Goal: Information Seeking & Learning: Learn about a topic

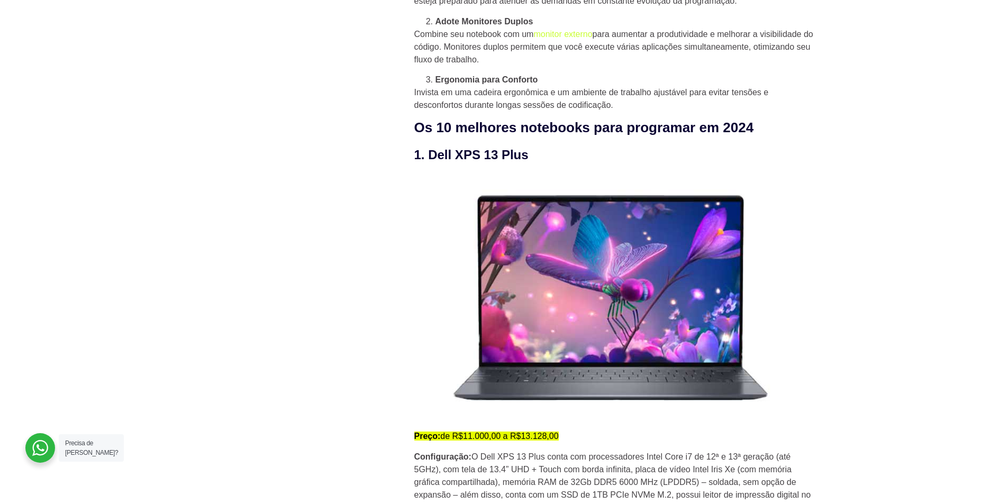
scroll to position [1030, 0]
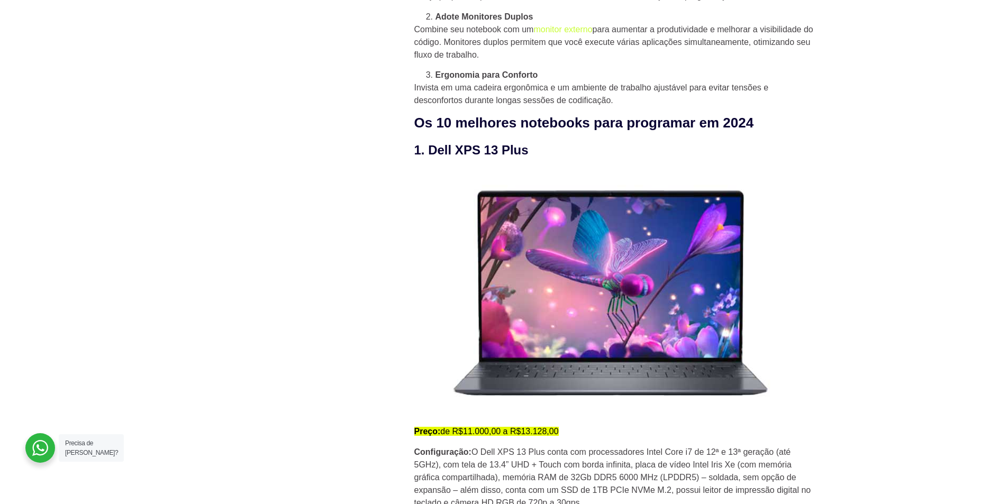
drag, startPoint x: 471, startPoint y: 436, endPoint x: 575, endPoint y: 438, distance: 104.3
click at [575, 438] on p "Preço: de R$11.000,00 a R$13.128,00" at bounding box center [615, 432] width 402 height 13
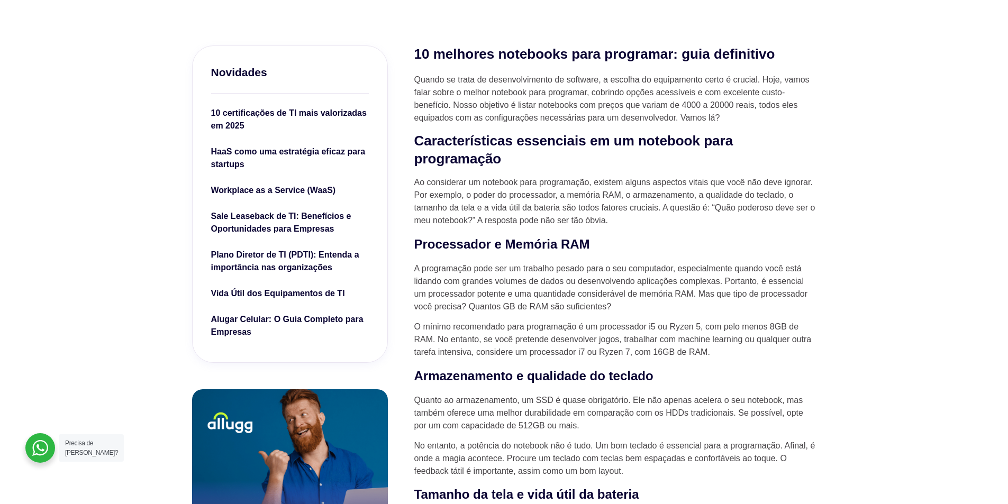
scroll to position [276, 0]
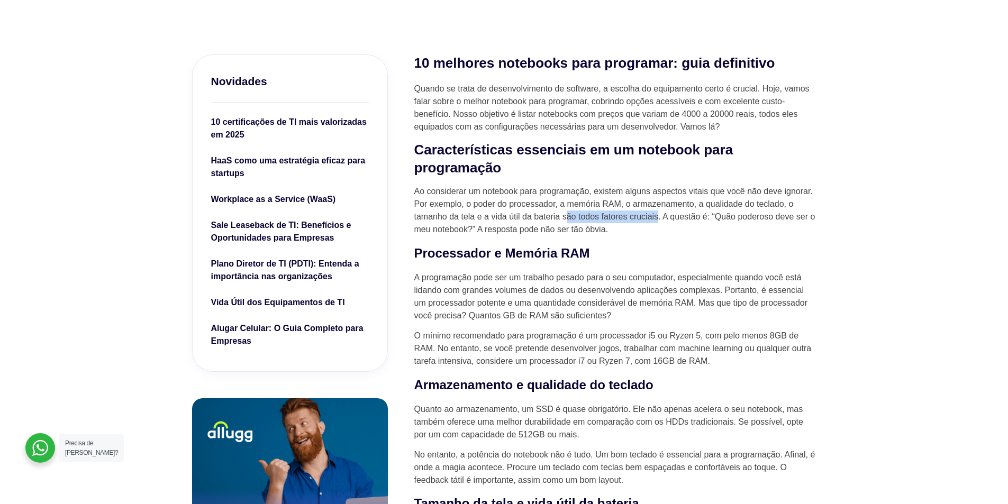
drag, startPoint x: 590, startPoint y: 213, endPoint x: 658, endPoint y: 218, distance: 69.0
click at [658, 218] on p "Ao considerar um notebook para programação, existem alguns aspectos vitais que …" at bounding box center [615, 210] width 402 height 51
click at [654, 228] on p "Ao considerar um notebook para programação, existem alguns aspectos vitais que …" at bounding box center [615, 210] width 402 height 51
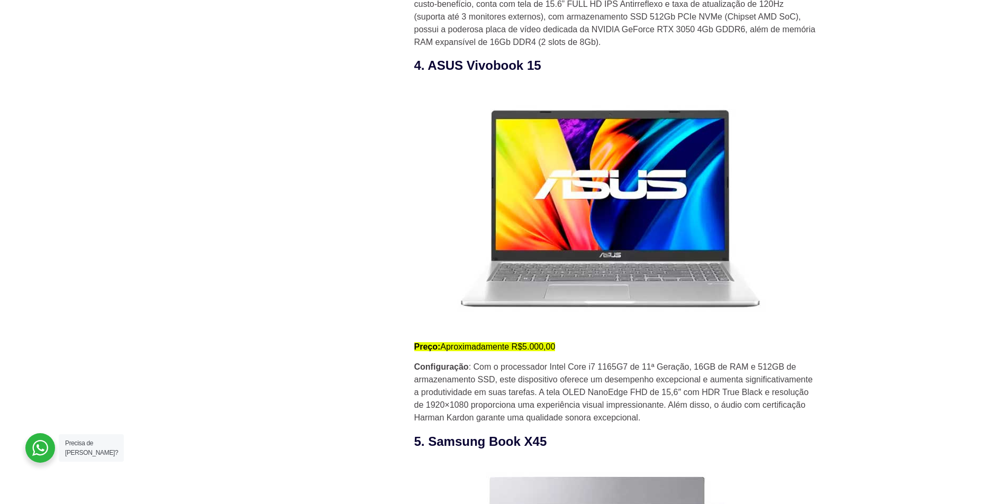
scroll to position [2379, 0]
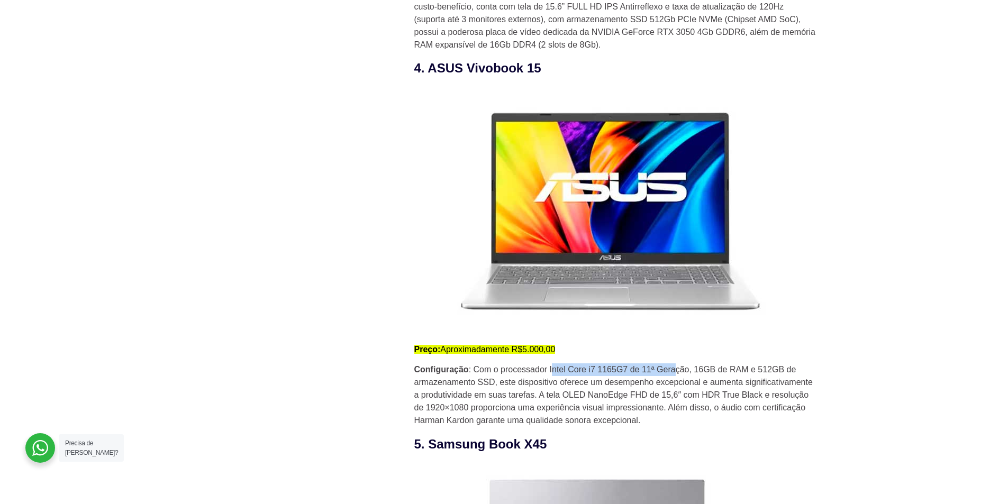
drag, startPoint x: 581, startPoint y: 373, endPoint x: 675, endPoint y: 364, distance: 94.1
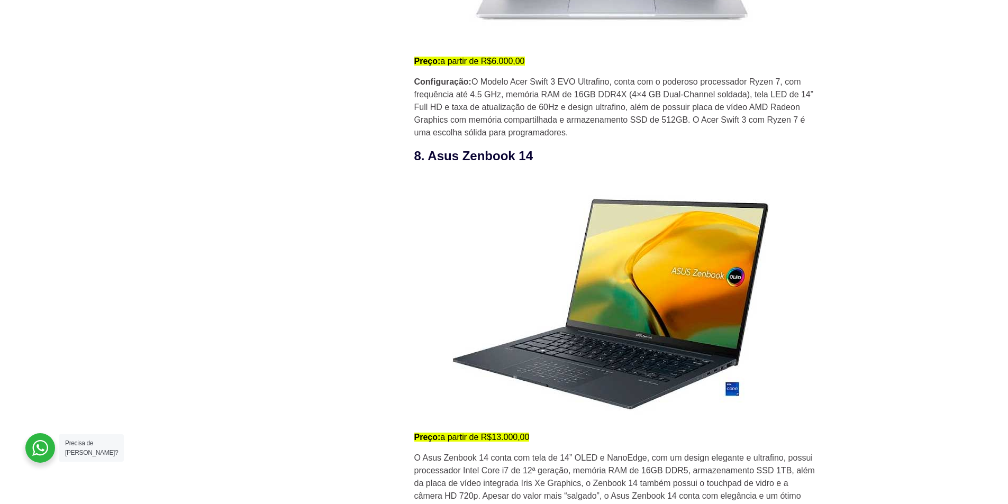
scroll to position [3776, 0]
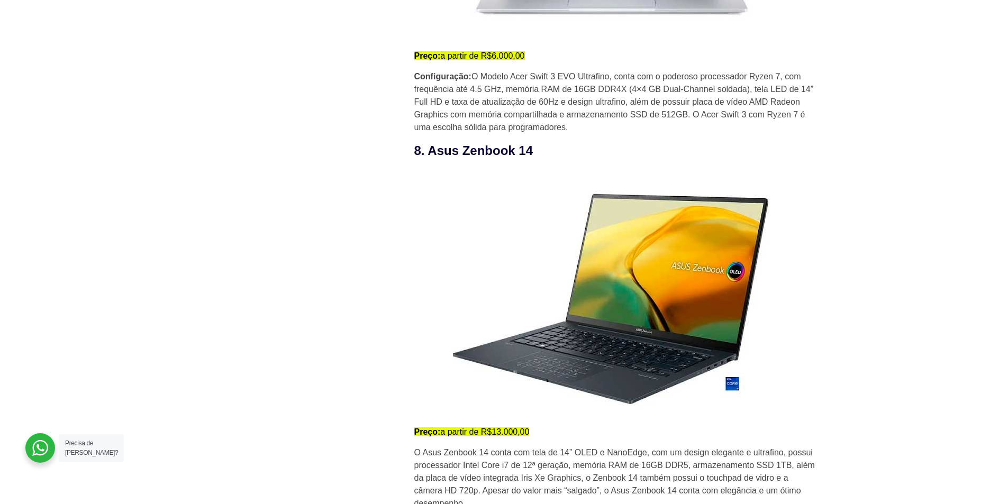
drag, startPoint x: 496, startPoint y: 434, endPoint x: 545, endPoint y: 430, distance: 49.4
drag, startPoint x: 887, startPoint y: 290, endPoint x: 892, endPoint y: 286, distance: 6.0
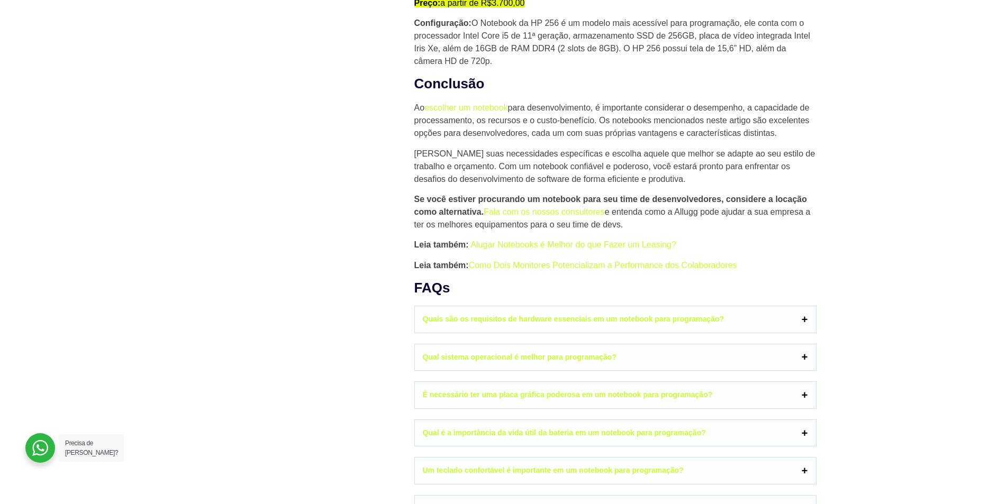
scroll to position [4933, 0]
